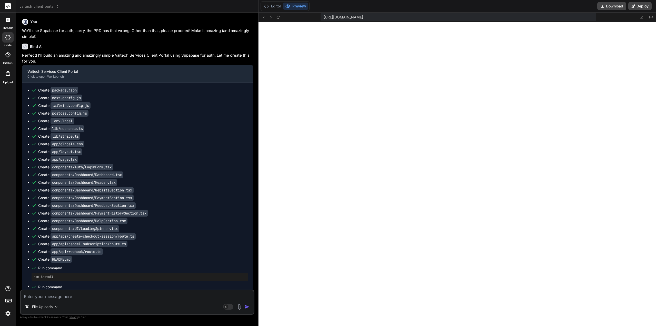
scroll to position [4870, 0]
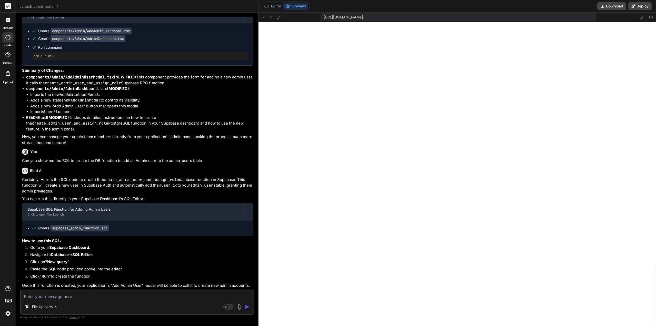
click at [268, 7] on button "Editor" at bounding box center [272, 6] width 21 height 7
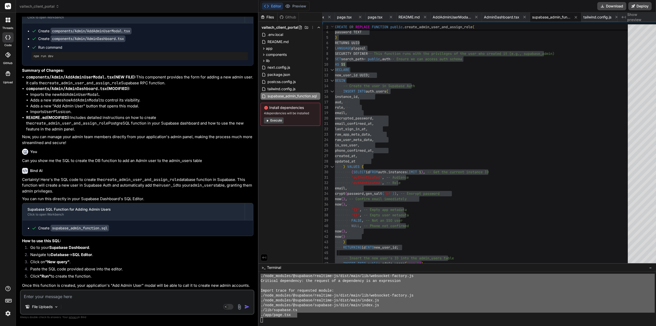
click at [327, 311] on div "./lib/supabase.ts" at bounding box center [457, 310] width 394 height 5
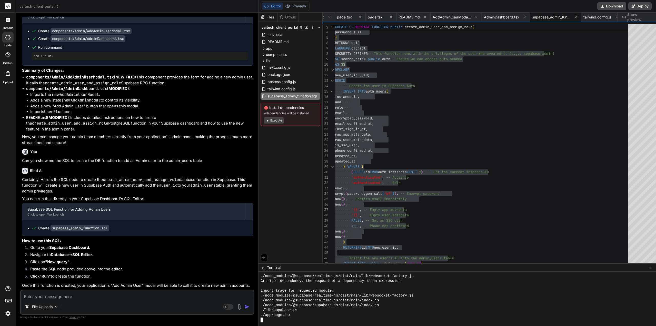
click at [297, 8] on button "Preview" at bounding box center [295, 6] width 25 height 7
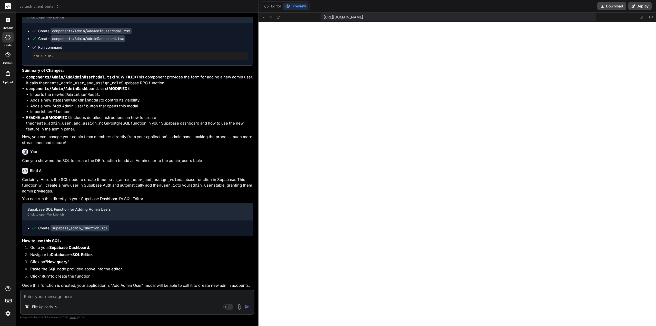
click at [276, 17] on icon at bounding box center [278, 17] width 4 height 4
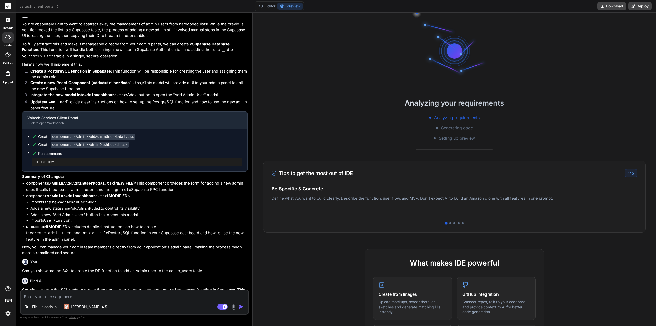
scroll to position [523, 0]
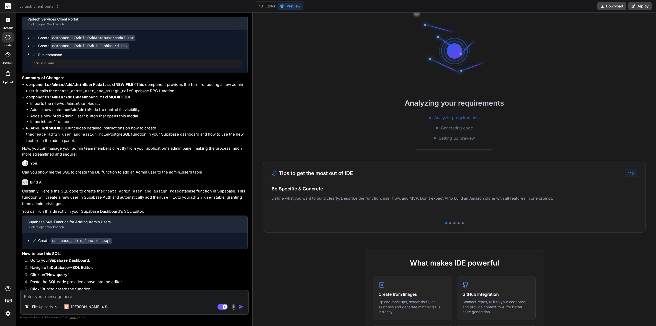
click at [262, 6] on icon at bounding box center [260, 6] width 5 height 5
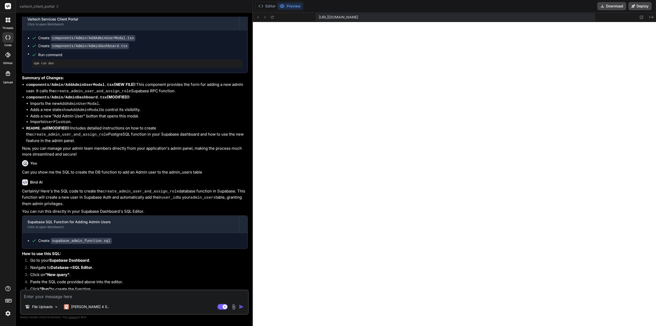
click at [271, 18] on icon at bounding box center [272, 17] width 4 height 4
click at [642, 19] on icon at bounding box center [641, 17] width 3 height 3
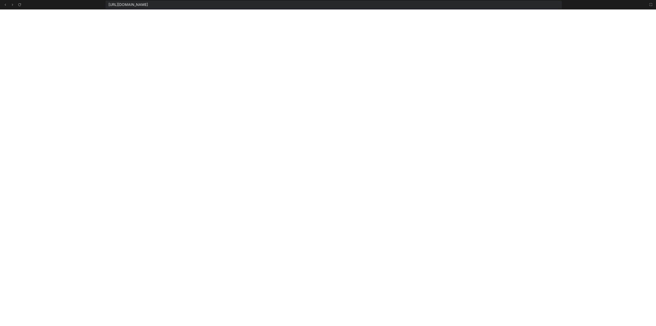
click at [652, 6] on icon at bounding box center [651, 5] width 4 height 4
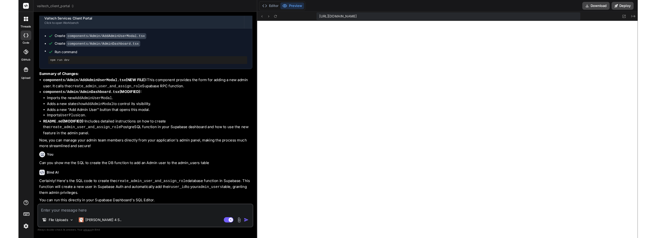
scroll to position [375, 0]
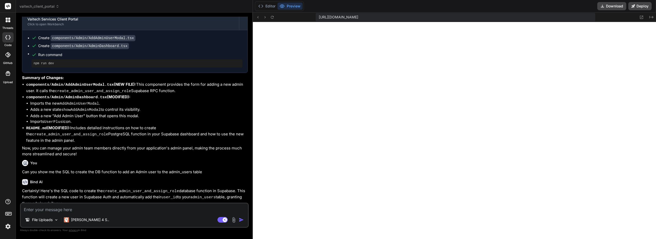
type textarea "x"
click at [271, 17] on icon at bounding box center [272, 17] width 4 height 4
click at [48, 207] on textarea at bounding box center [134, 206] width 227 height 9
type textarea "L"
type textarea "x"
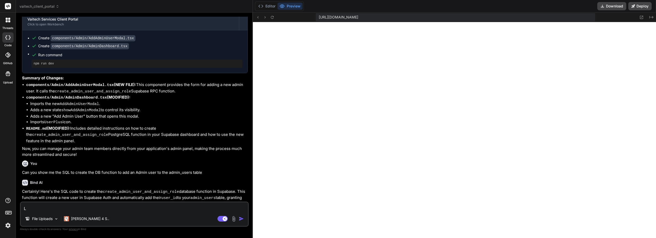
type textarea "Lo"
type textarea "x"
type textarea "Log"
type textarea "x"
type textarea "Logg"
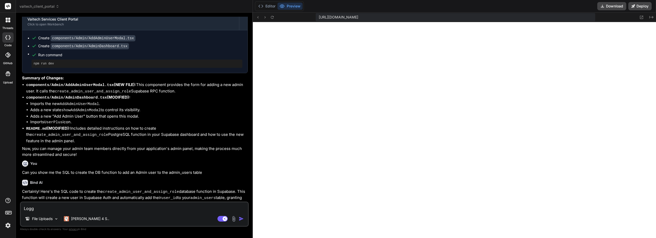
type textarea "x"
type textarea "Loggi"
type textarea "x"
type textarea "Loggin"
type textarea "x"
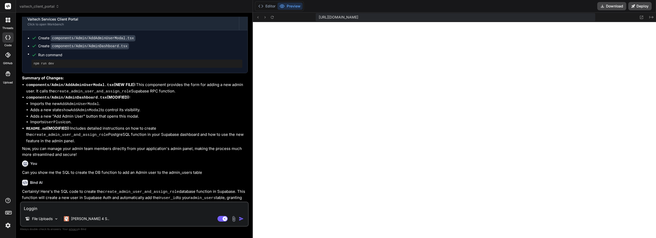
type textarea "Logging"
type textarea "x"
type textarea "Logging"
type textarea "x"
type textarea "Logging i"
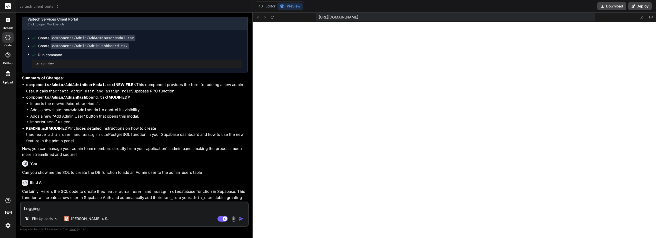
type textarea "x"
type textarea "Logging in"
type textarea "x"
type textarea "Logging in"
type textarea "x"
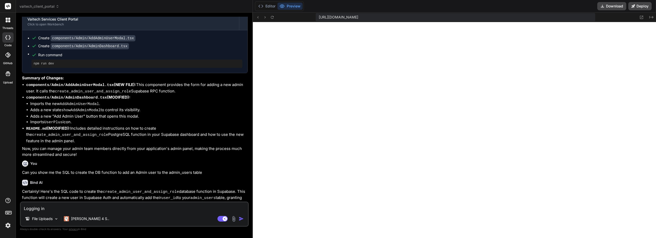
type textarea "Logging in s"
type textarea "x"
type textarea "Logging in sh"
type textarea "x"
type textarea "Logging in sho"
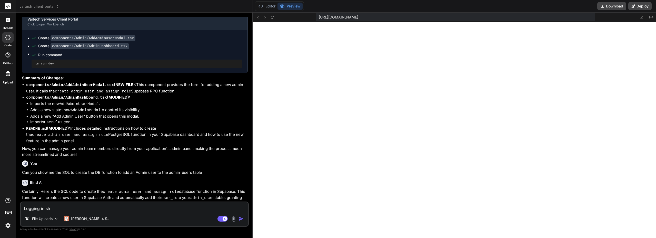
type textarea "x"
type textarea "Logging in show"
type textarea "x"
type textarea "Logging in shows"
type textarea "x"
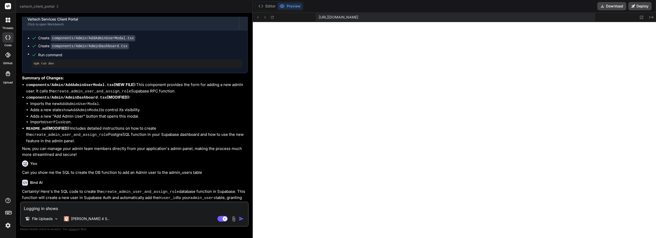
type textarea "Logging in shows"
type textarea "x"
type textarea "Logging in shows t"
type textarea "x"
type textarea "Logging in shows th"
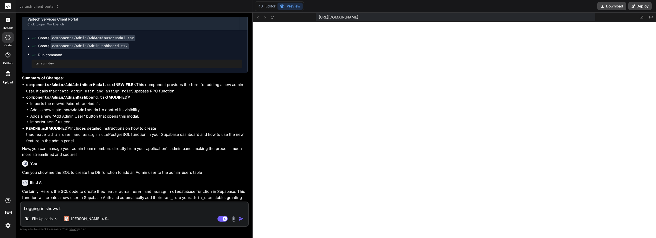
type textarea "x"
type textarea "Logging in shows thi"
type textarea "x"
type textarea "Logging in shows this"
type textarea "x"
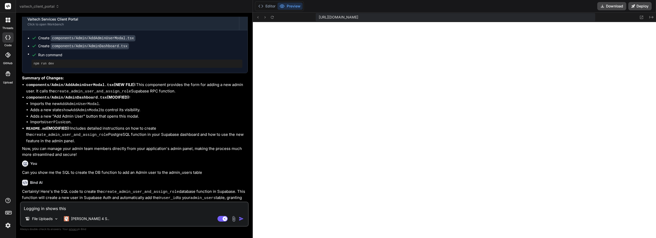
type textarea "Logging in shows this"
type textarea "x"
type textarea "Logging in shows this i"
type textarea "x"
type textarea "Logging in shows this in"
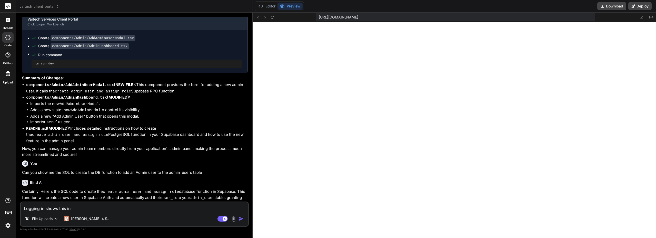
type textarea "x"
type textarea "Logging in shows this in"
type textarea "x"
type textarea "Logging in shows this in t"
type textarea "x"
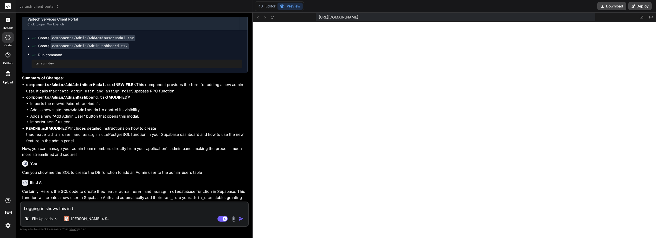
type textarea "Logging in shows this in th"
type textarea "x"
type textarea "Logging in shows this in the"
type textarea "x"
type textarea "Logging in shows this in the"
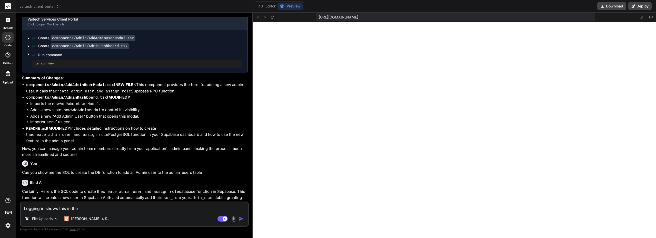
type textarea "x"
type textarea "Logging in shows this in the c"
type textarea "x"
type textarea "Logging in shows this in the co"
type textarea "x"
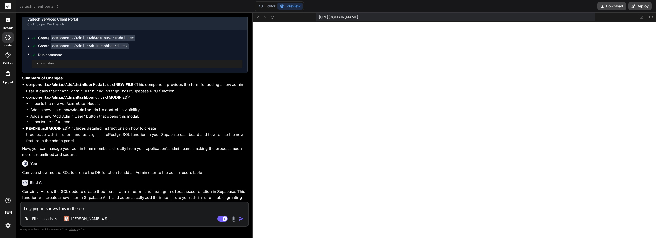
type textarea "Logging in shows this in the con"
type textarea "x"
type textarea "Logging in shows this in the cons"
type textarea "x"
type textarea "Logging in shows this in the conso"
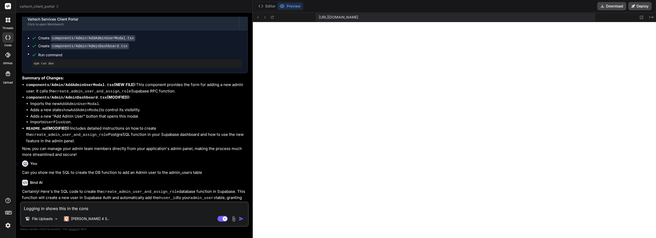
type textarea "x"
type textarea "Logging in shows this in the consol"
type textarea "x"
type textarea "Logging in shows this in the console"
type textarea "x"
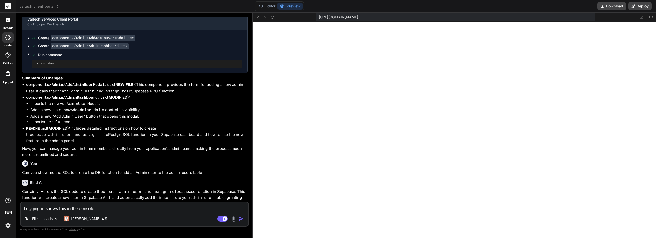
type textarea "Logging in shows this in the console:"
type textarea "x"
type textarea "Logging in shows this in the console:"
type textarea "x"
paste textarea "fetch.js:30 GET https://dxejtmykzbqbuijagiuq.supabase.co/rest/v1/clients?select…"
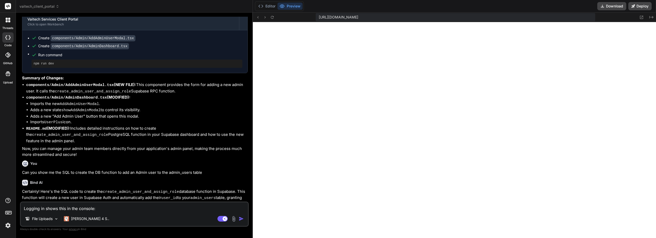
type textarea "Logging in shows this in the console: fetch.js:30 GET https://dxejtmykzbqbuijag…"
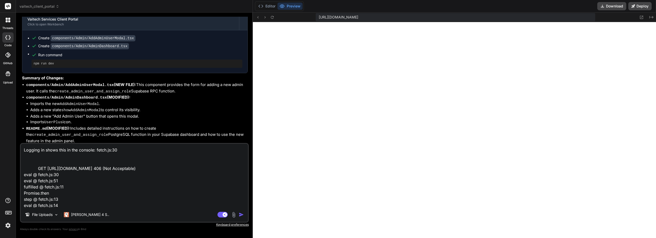
scroll to position [44, 0]
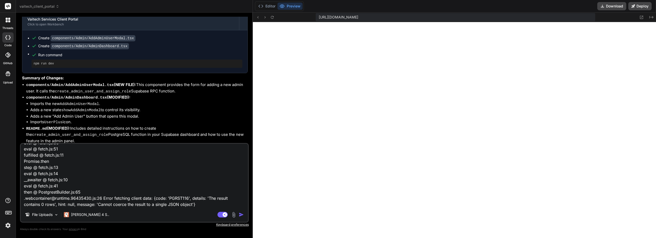
type textarea "x"
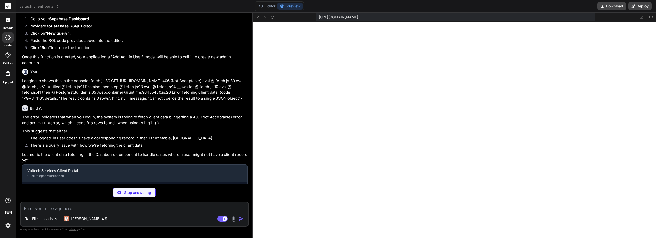
scroll to position [765, 0]
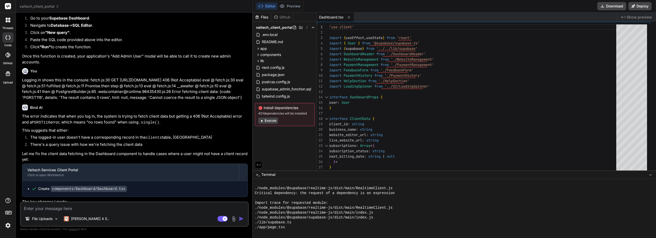
type textarea "x"
